Goal: Transaction & Acquisition: Obtain resource

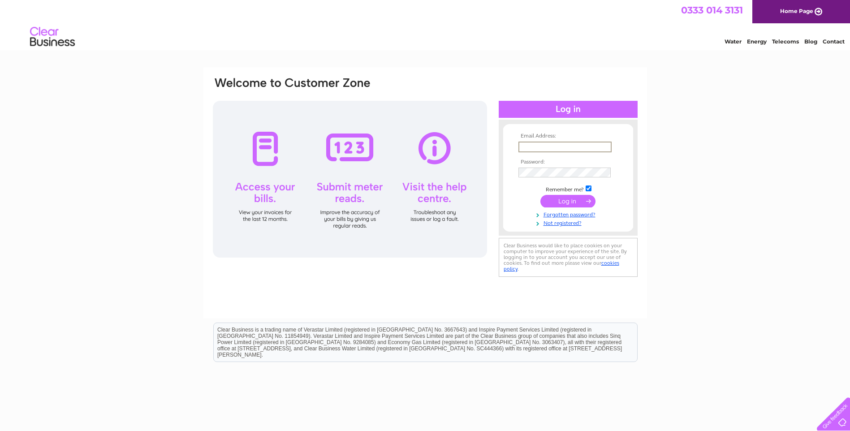
click at [562, 147] on input "text" at bounding box center [564, 147] width 93 height 11
type input "dmraccounts@daltonmetals.co.uk"
click at [562, 200] on input "submit" at bounding box center [567, 201] width 55 height 13
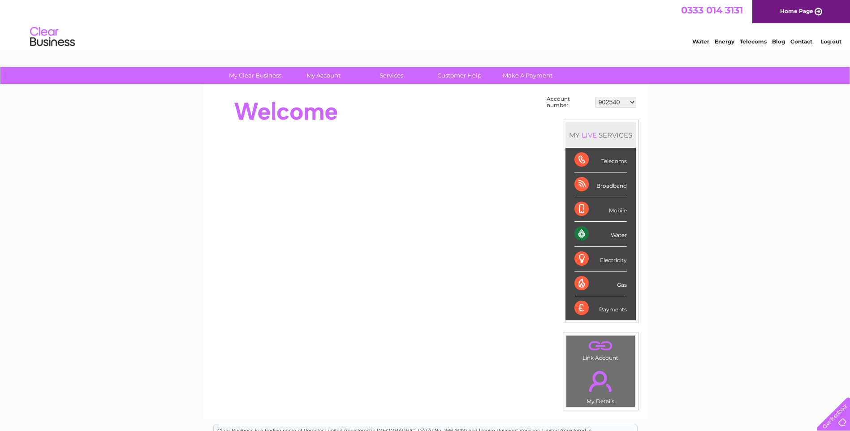
click at [631, 102] on select "902540 902542 902544 995215 1145155 30267427" at bounding box center [615, 102] width 41 height 11
select select "995215"
click at [595, 97] on select "902540 902542 902544 995215 1145155 30267427" at bounding box center [615, 102] width 41 height 11
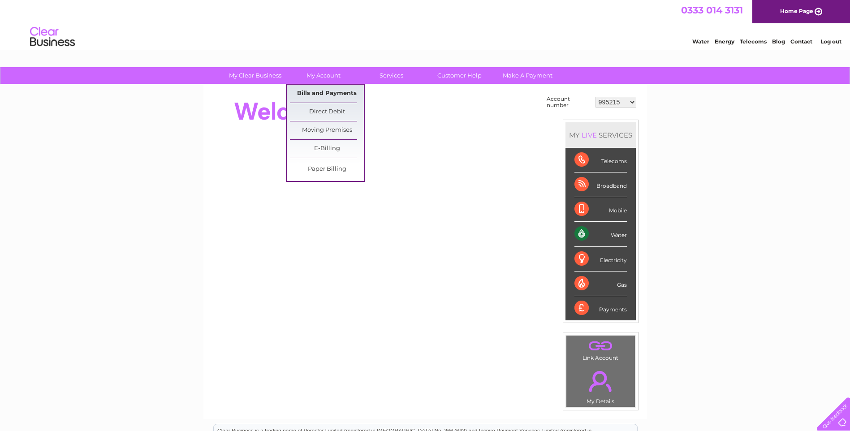
click at [321, 90] on link "Bills and Payments" at bounding box center [327, 94] width 74 height 18
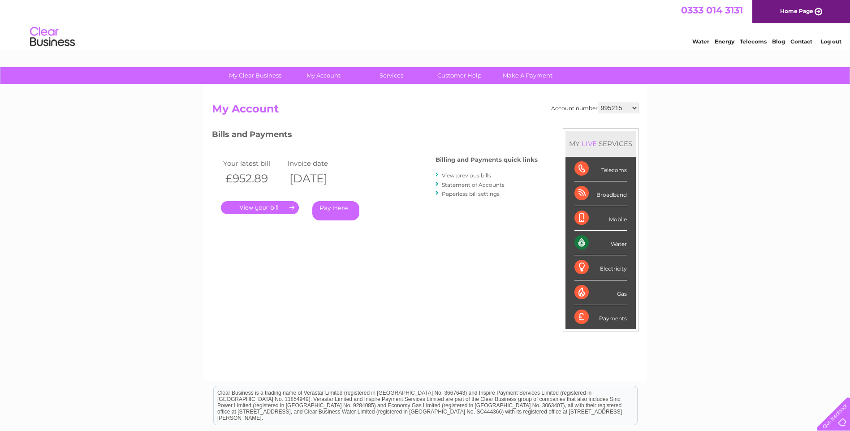
click at [637, 107] on select "902540 902542 902544 995215 1145155 30267427" at bounding box center [618, 108] width 41 height 11
click at [598, 103] on select "902540 902542 902544 995215 1145155 30267427" at bounding box center [618, 108] width 41 height 11
click at [263, 207] on link "." at bounding box center [260, 207] width 78 height 13
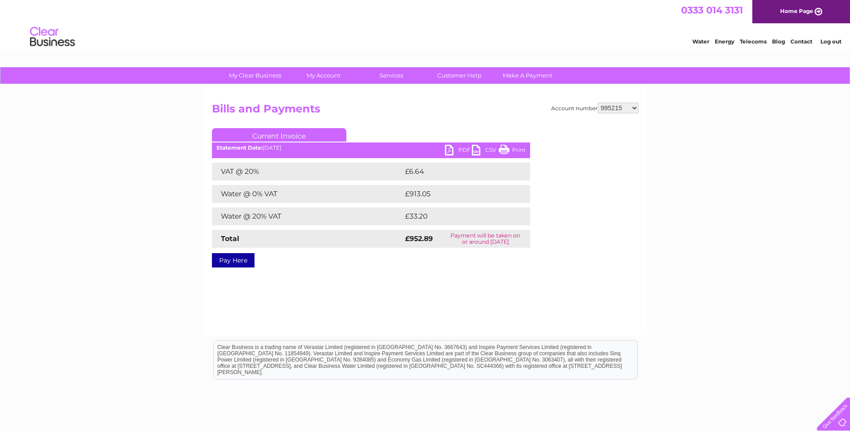
click at [462, 147] on link "PDF" at bounding box center [458, 151] width 27 height 13
click at [835, 40] on link "Log out" at bounding box center [830, 41] width 21 height 7
